Goal: Use online tool/utility: Utilize a website feature to perform a specific function

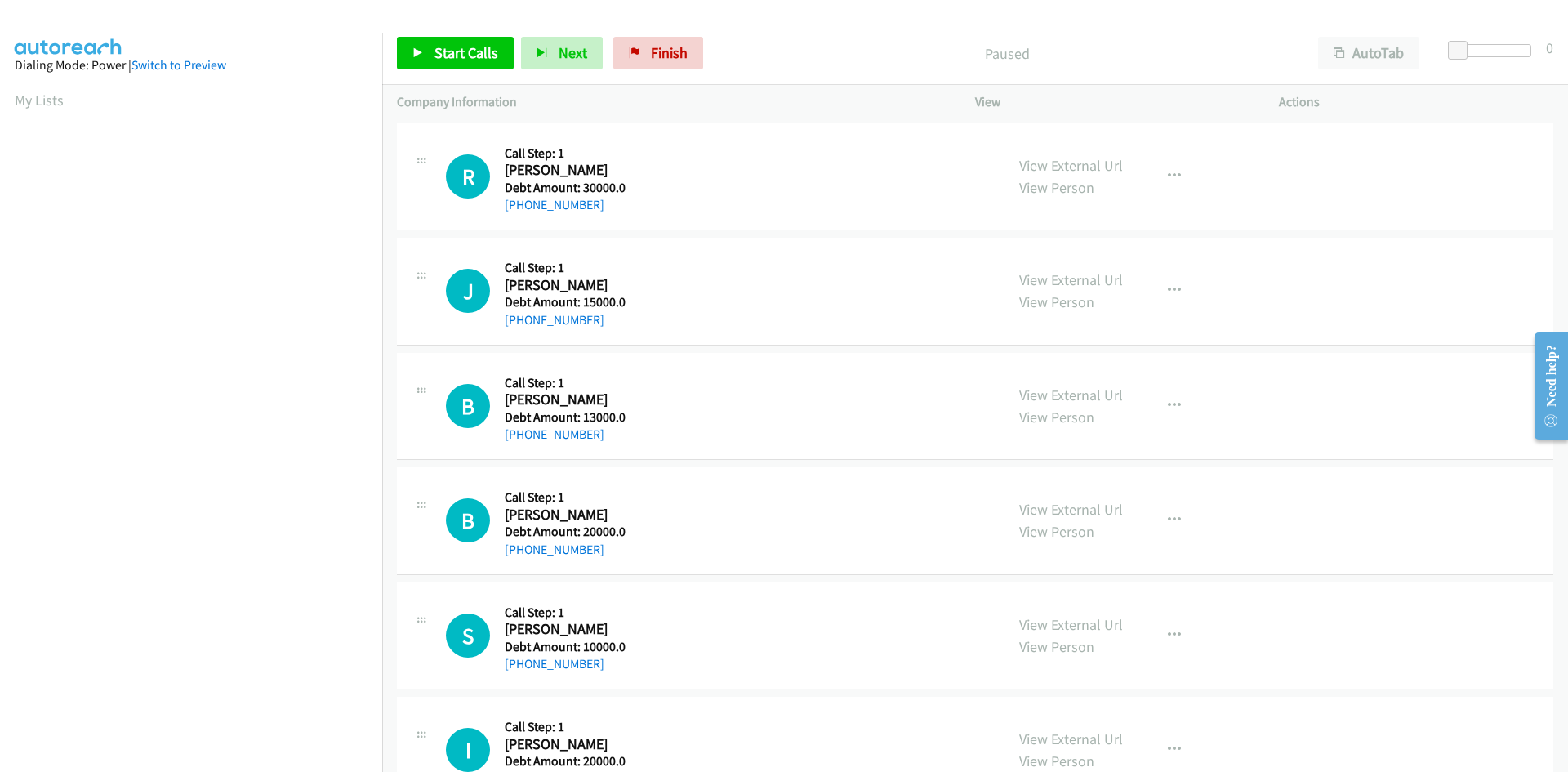
drag, startPoint x: 154, startPoint y: 64, endPoint x: 204, endPoint y: 76, distance: 51.4
click at [154, 64] on link "Switch to Preview" at bounding box center [179, 65] width 95 height 16
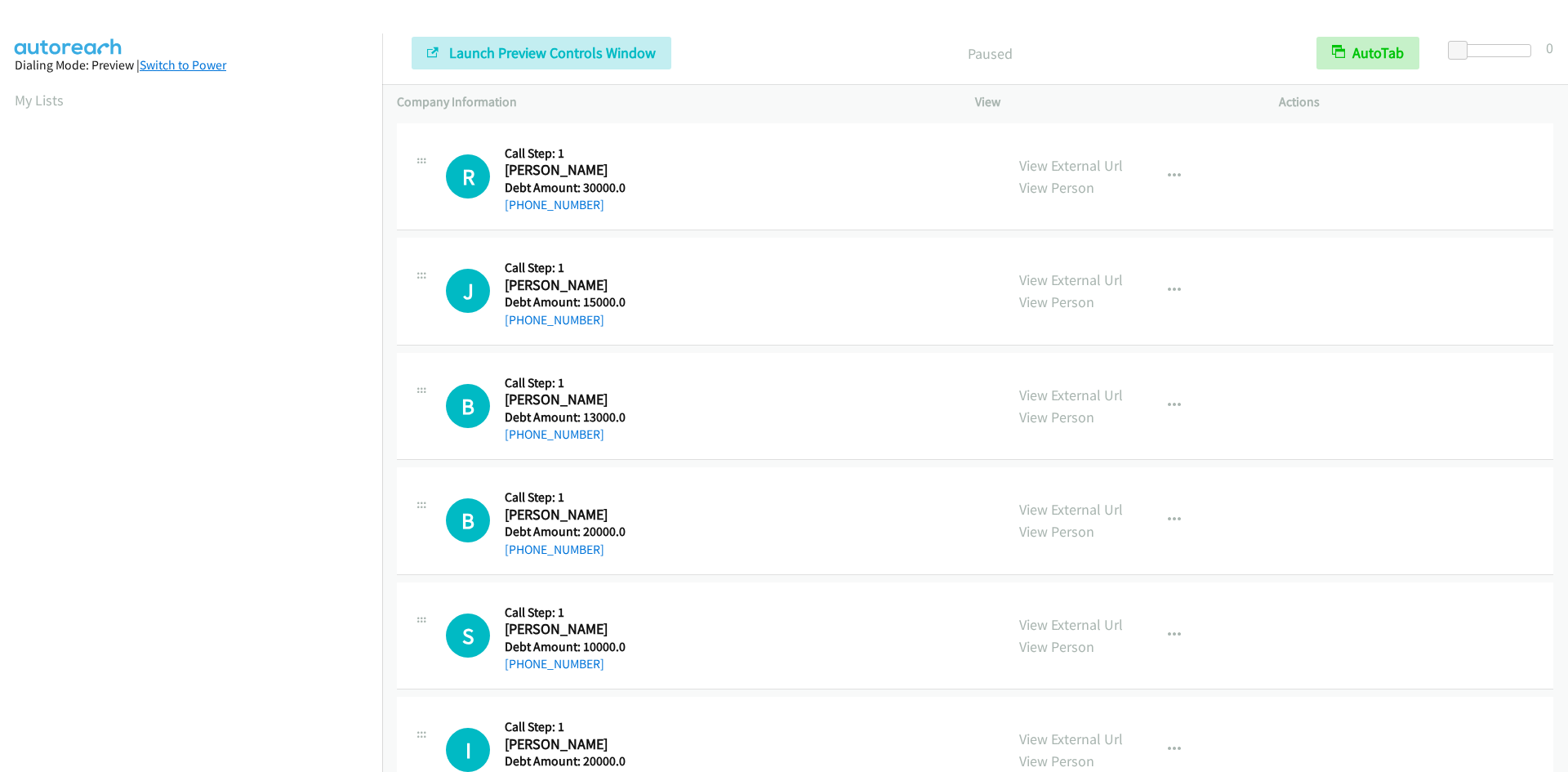
click at [196, 66] on link "Switch to Power" at bounding box center [183, 65] width 86 height 16
